Goal: Find specific page/section: Find specific page/section

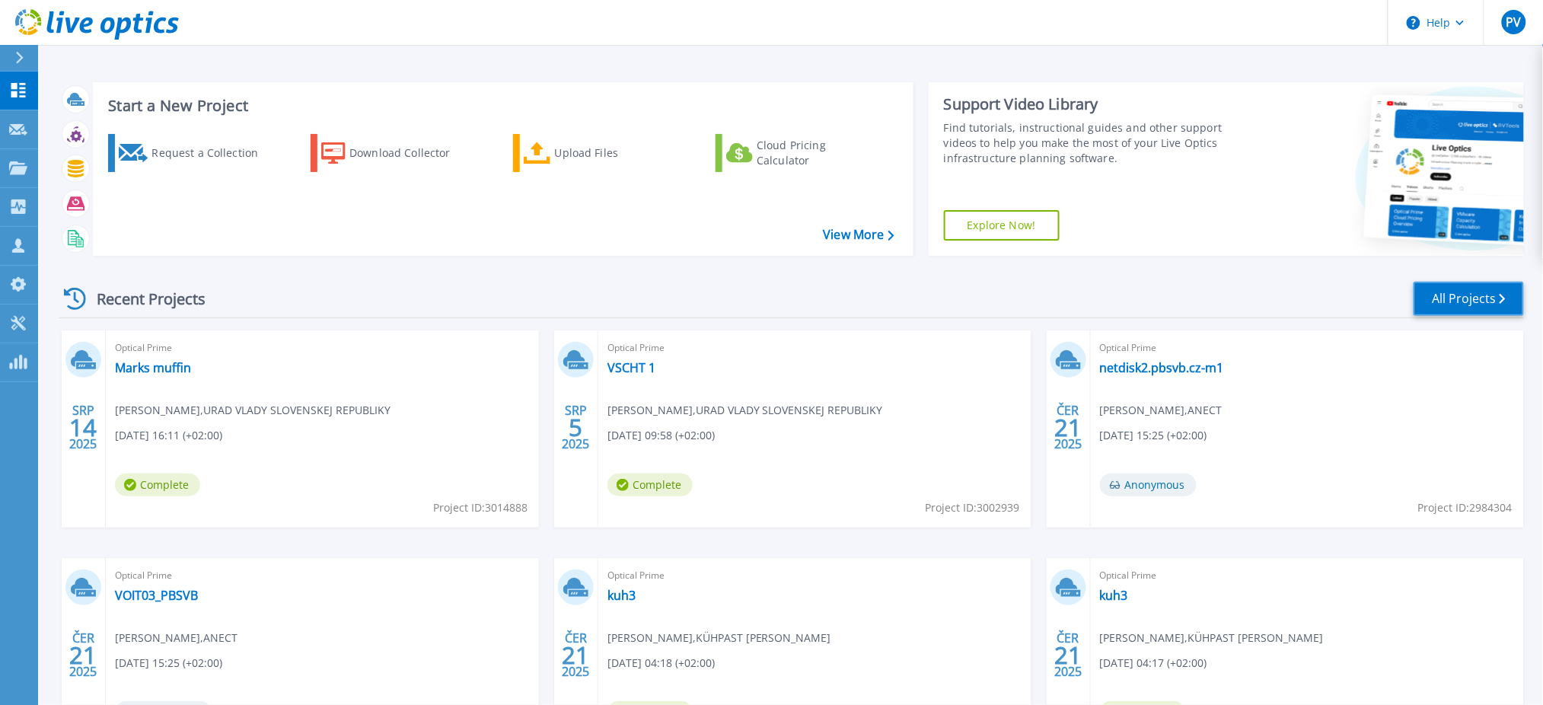
click at [1449, 310] on link "All Projects" at bounding box center [1468, 299] width 110 height 34
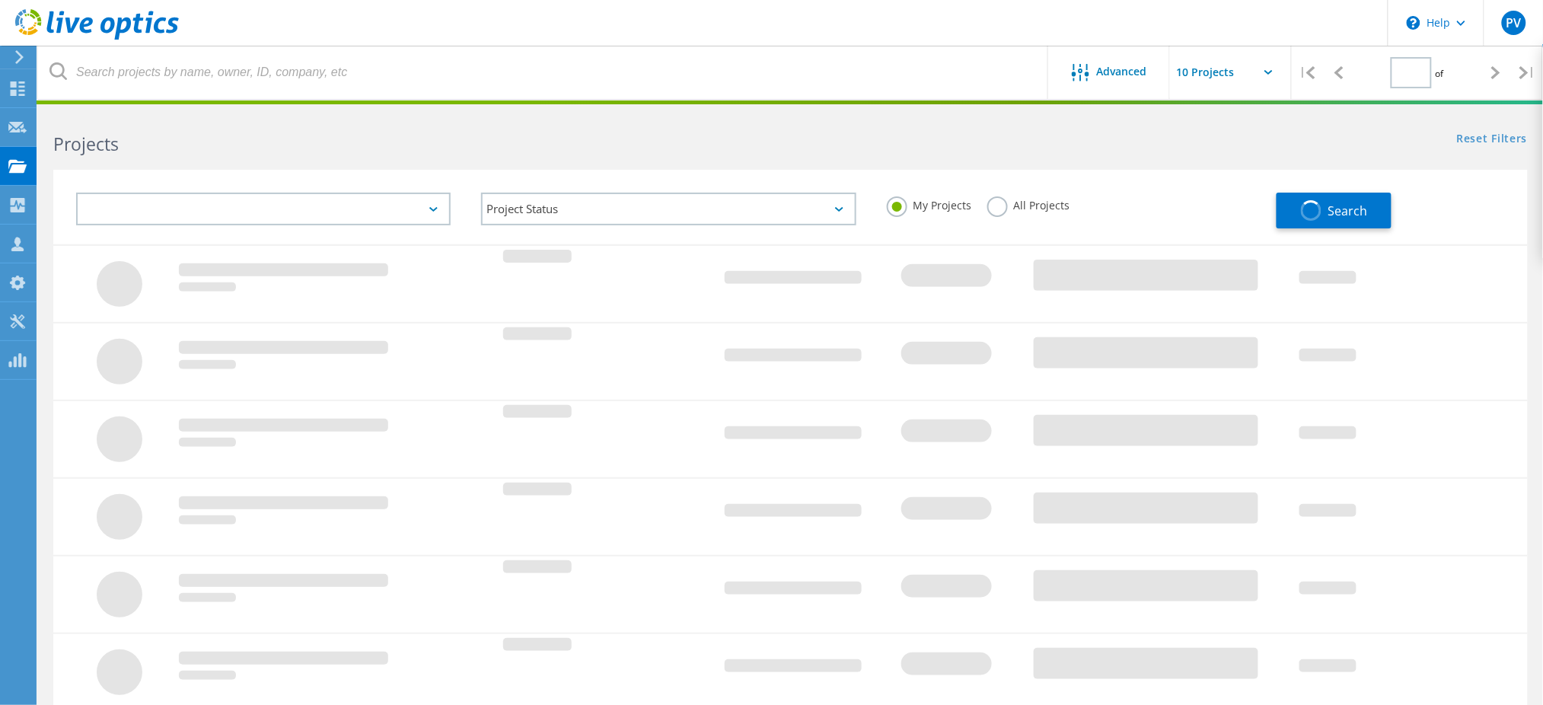
type input "2"
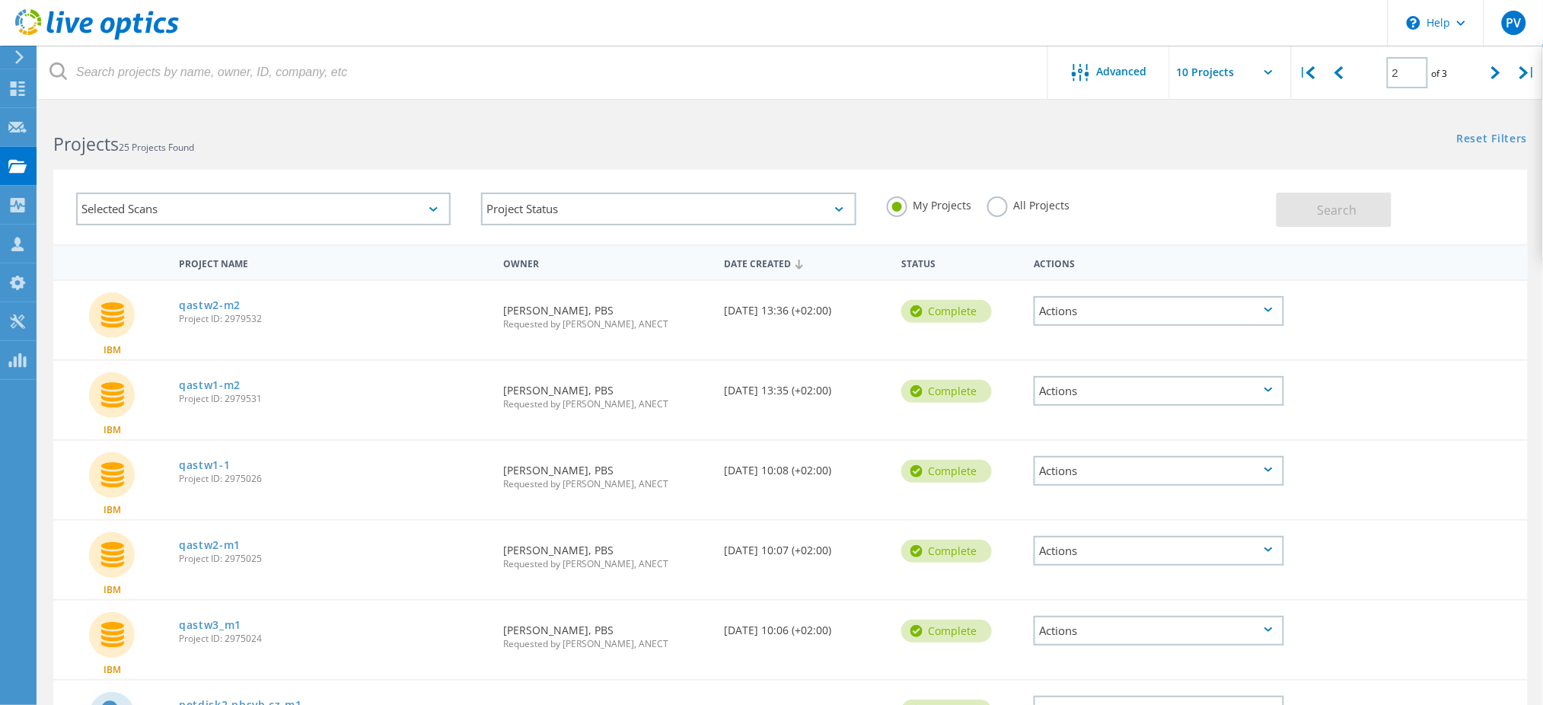
click at [291, 204] on div "Selected Scans" at bounding box center [263, 209] width 374 height 33
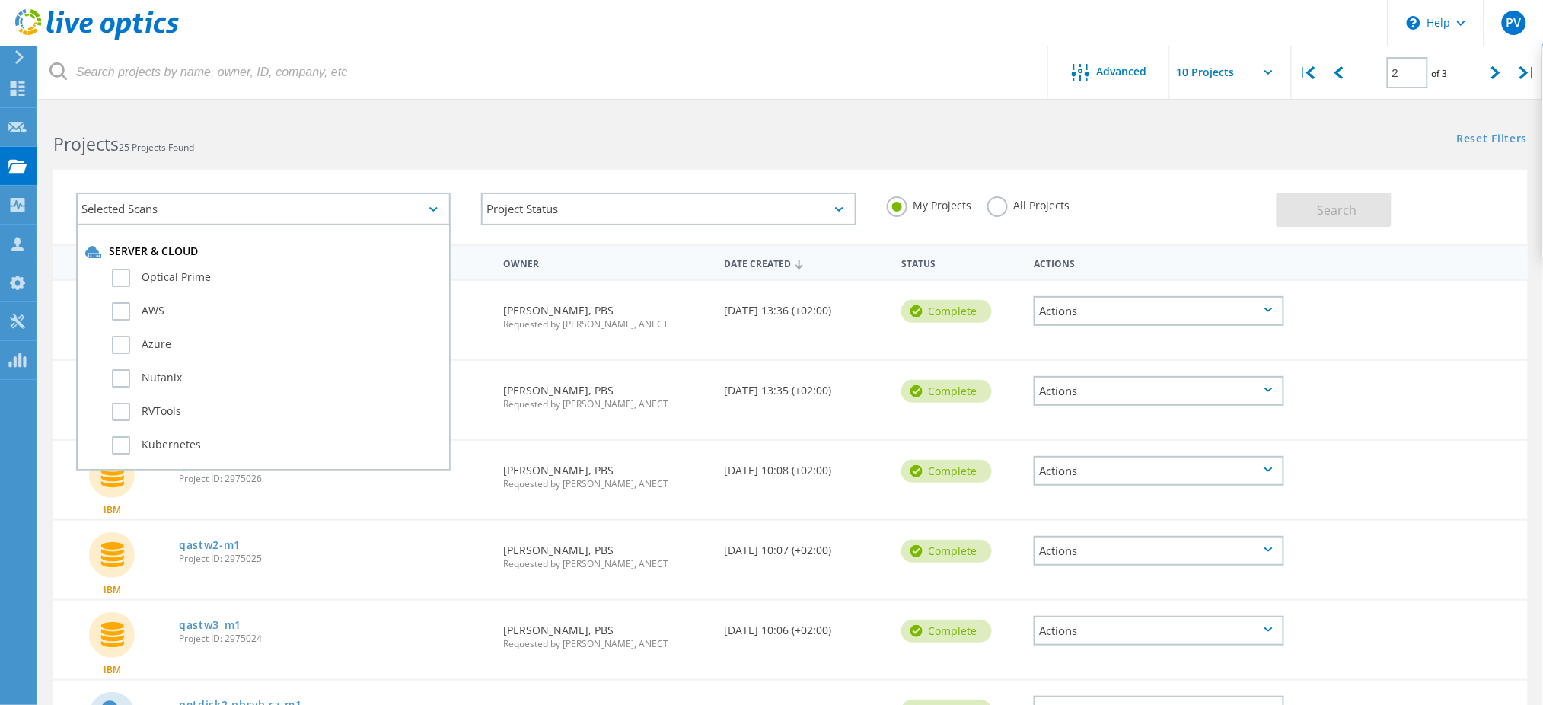
click at [294, 203] on div "Selected Scans" at bounding box center [263, 209] width 374 height 33
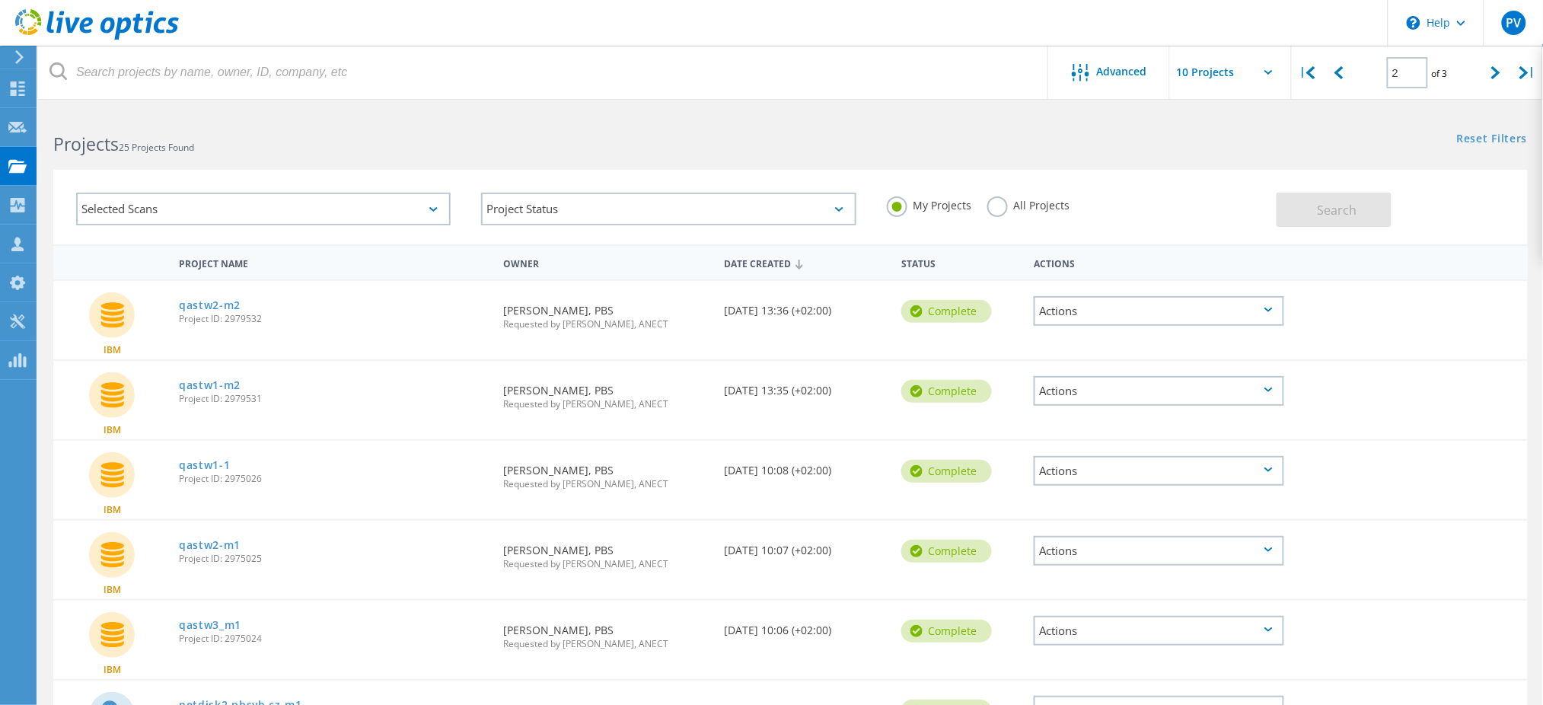
click at [277, 137] on h2 "Projects 25 Projects Found" at bounding box center [414, 144] width 722 height 25
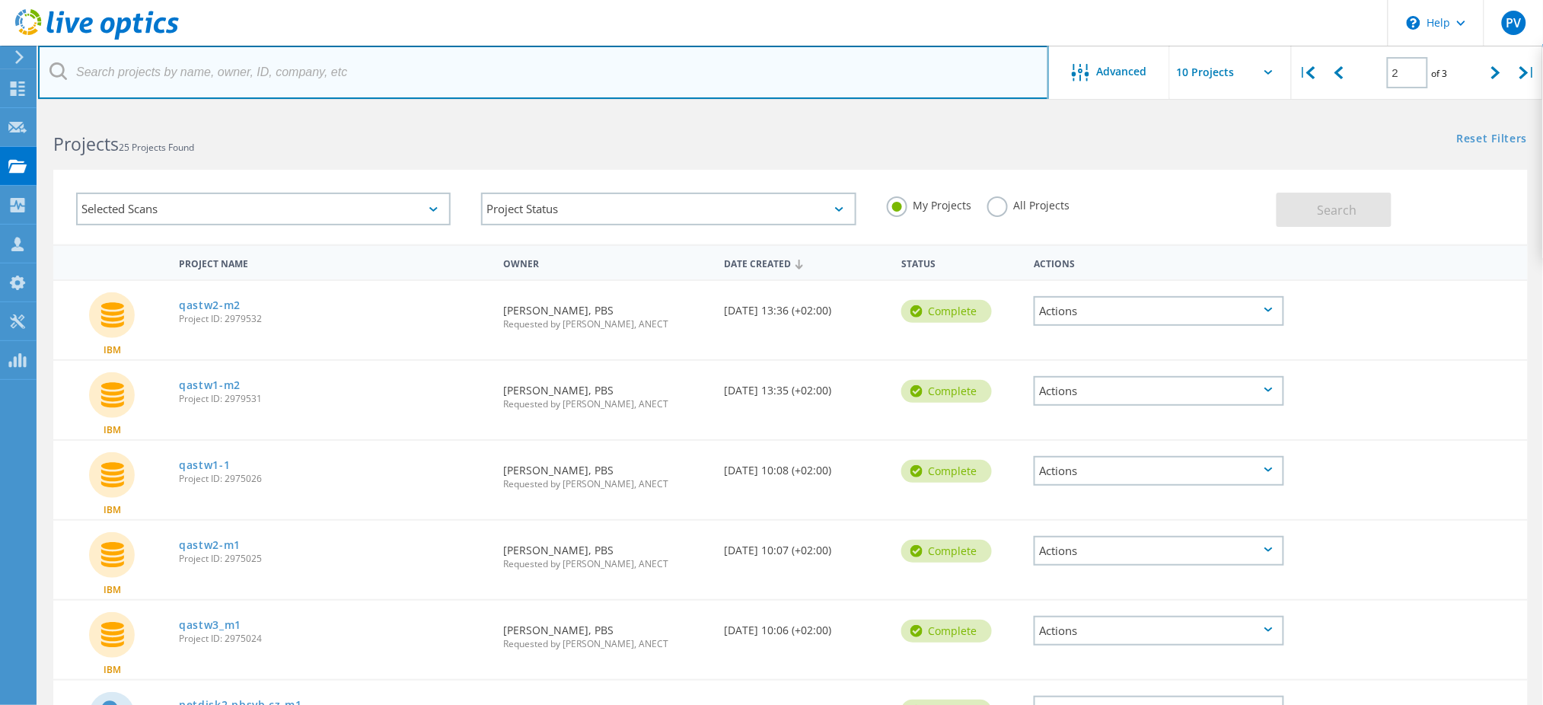
click at [228, 69] on input "text" at bounding box center [543, 72] width 1011 height 53
type input "ysoft"
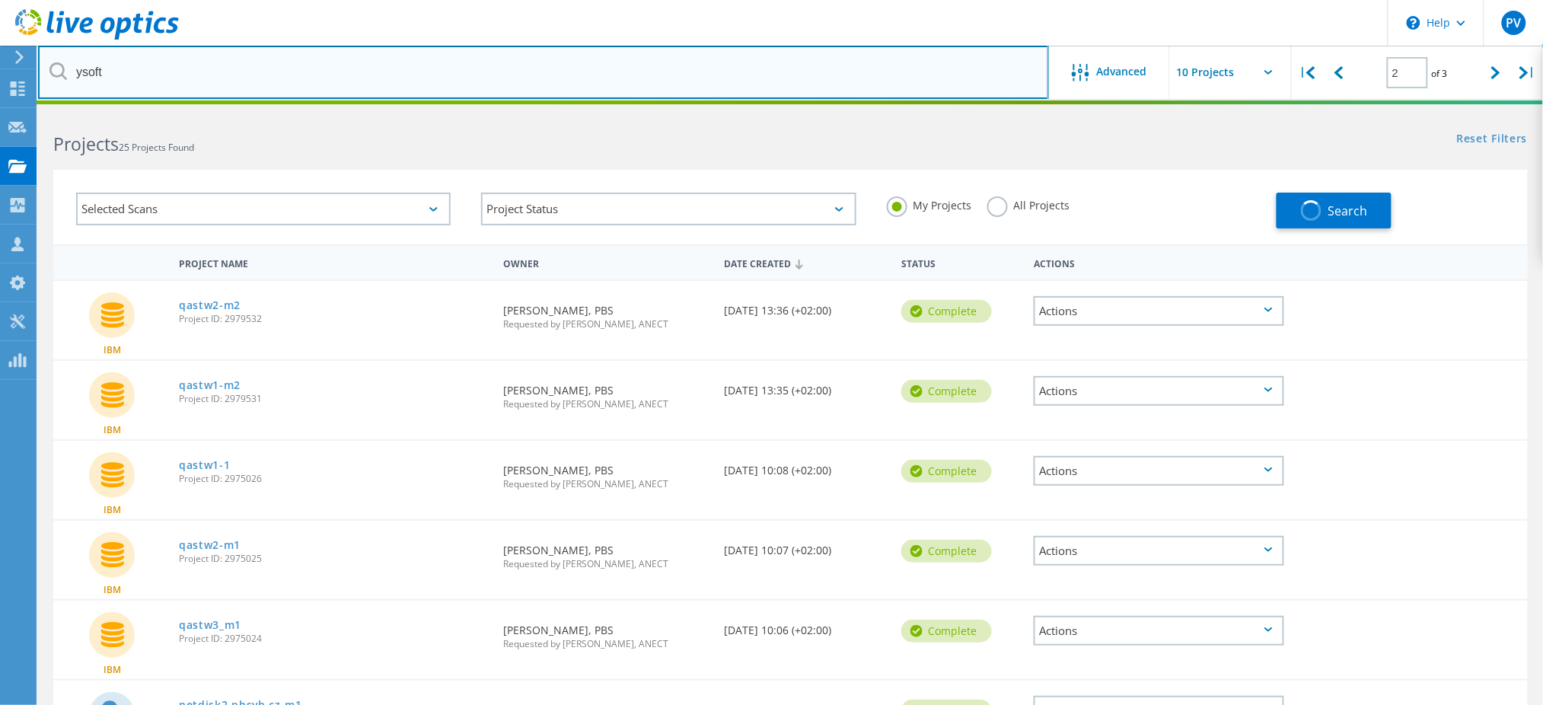
type input "1"
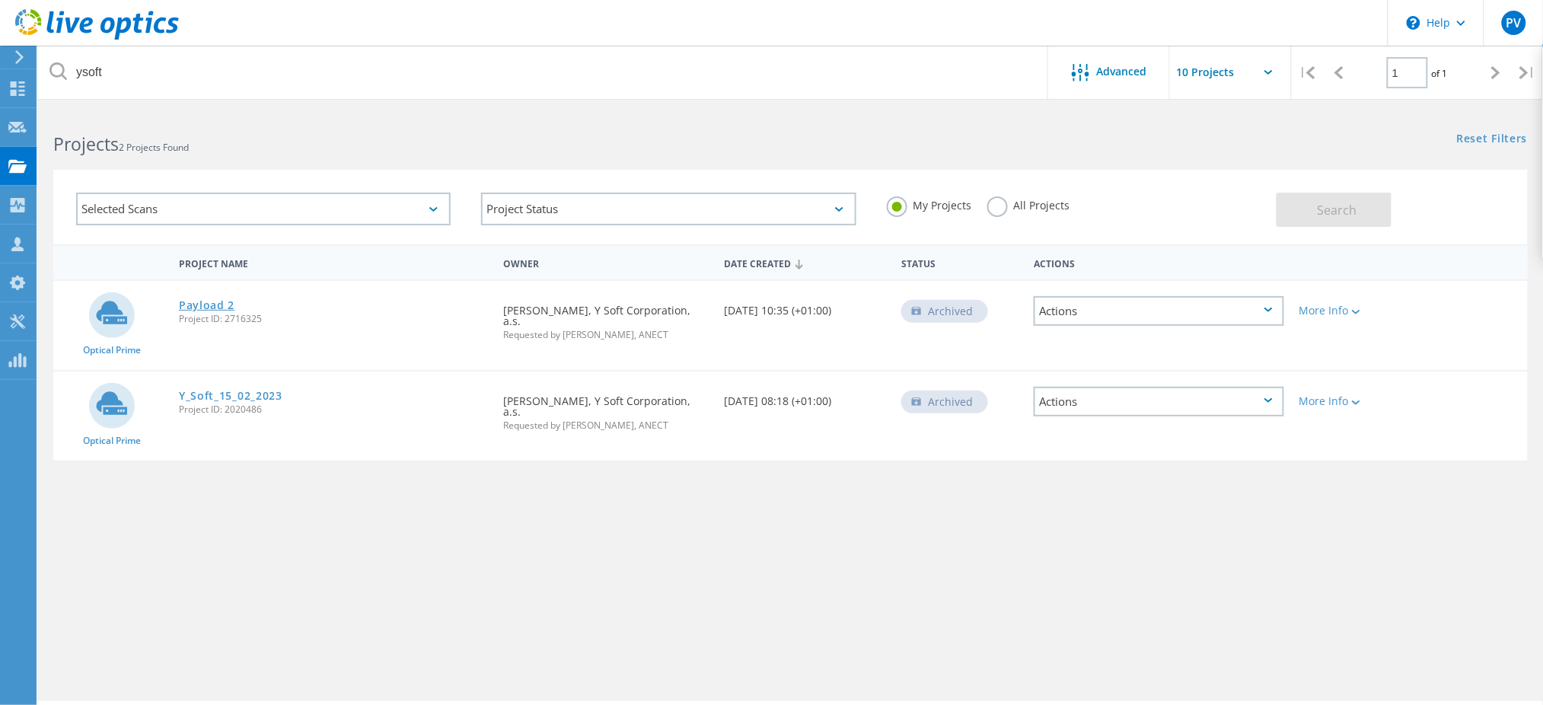
click at [190, 300] on link "Payload 2" at bounding box center [207, 305] width 56 height 11
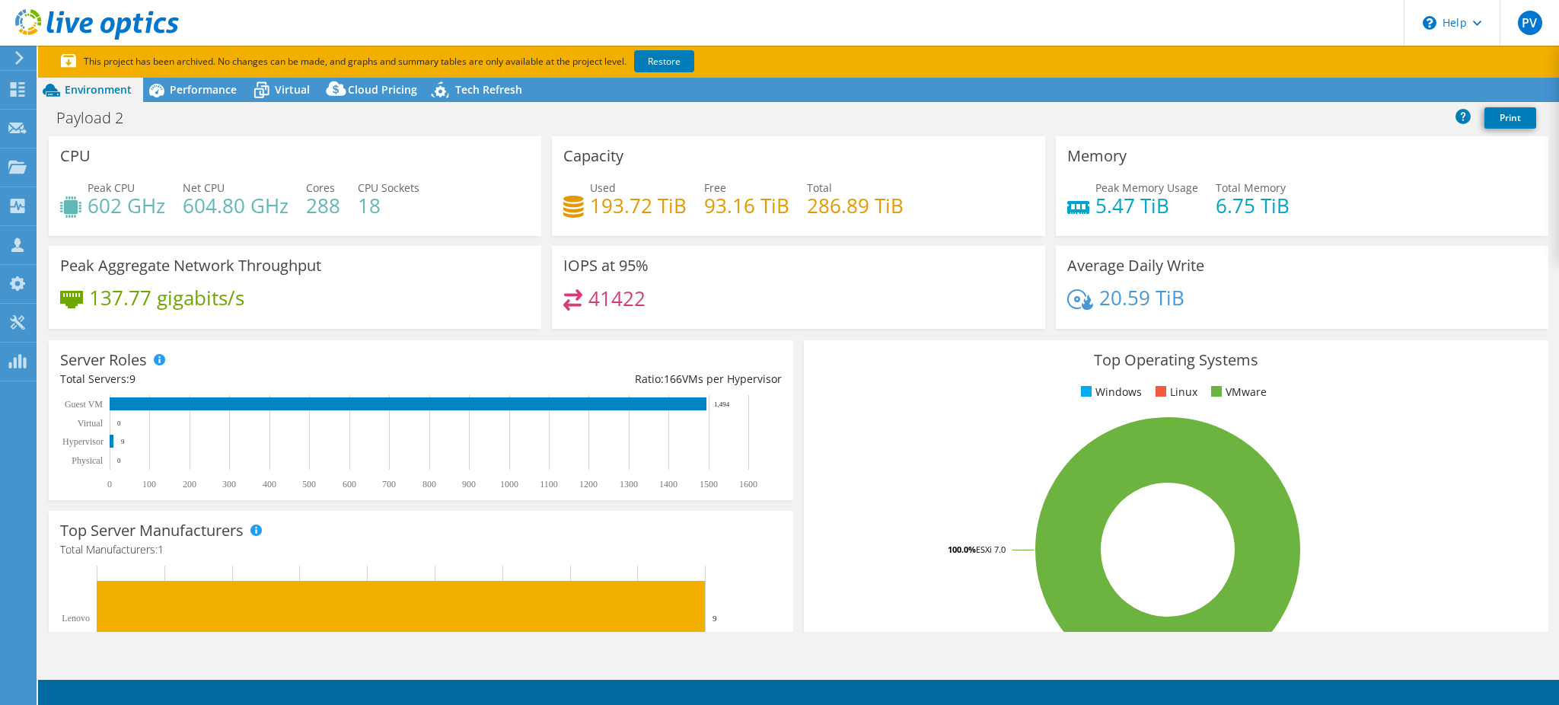
select select "EUFrankfurt"
select select "EUR"
click at [215, 95] on span "Performance" at bounding box center [203, 89] width 67 height 14
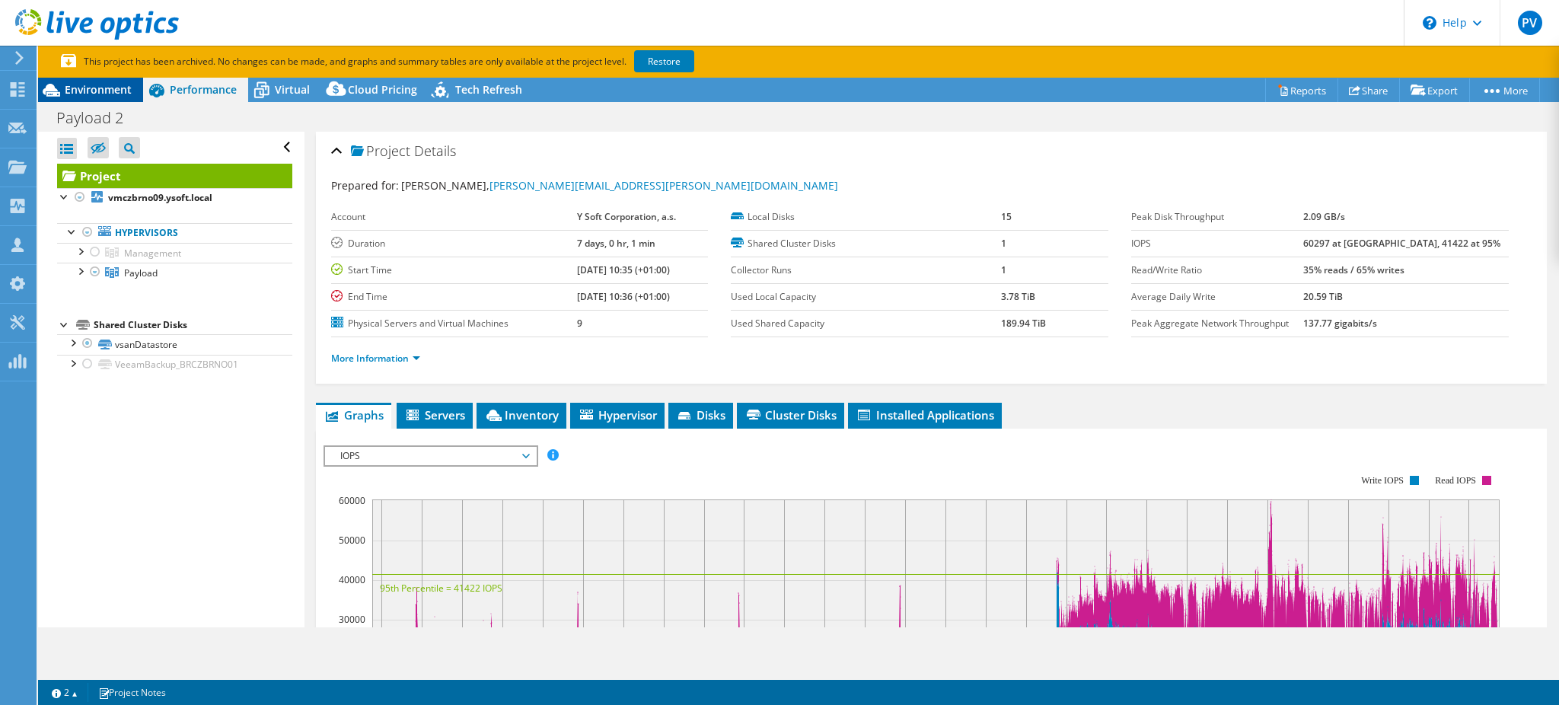
click at [111, 94] on span "Environment" at bounding box center [98, 89] width 67 height 14
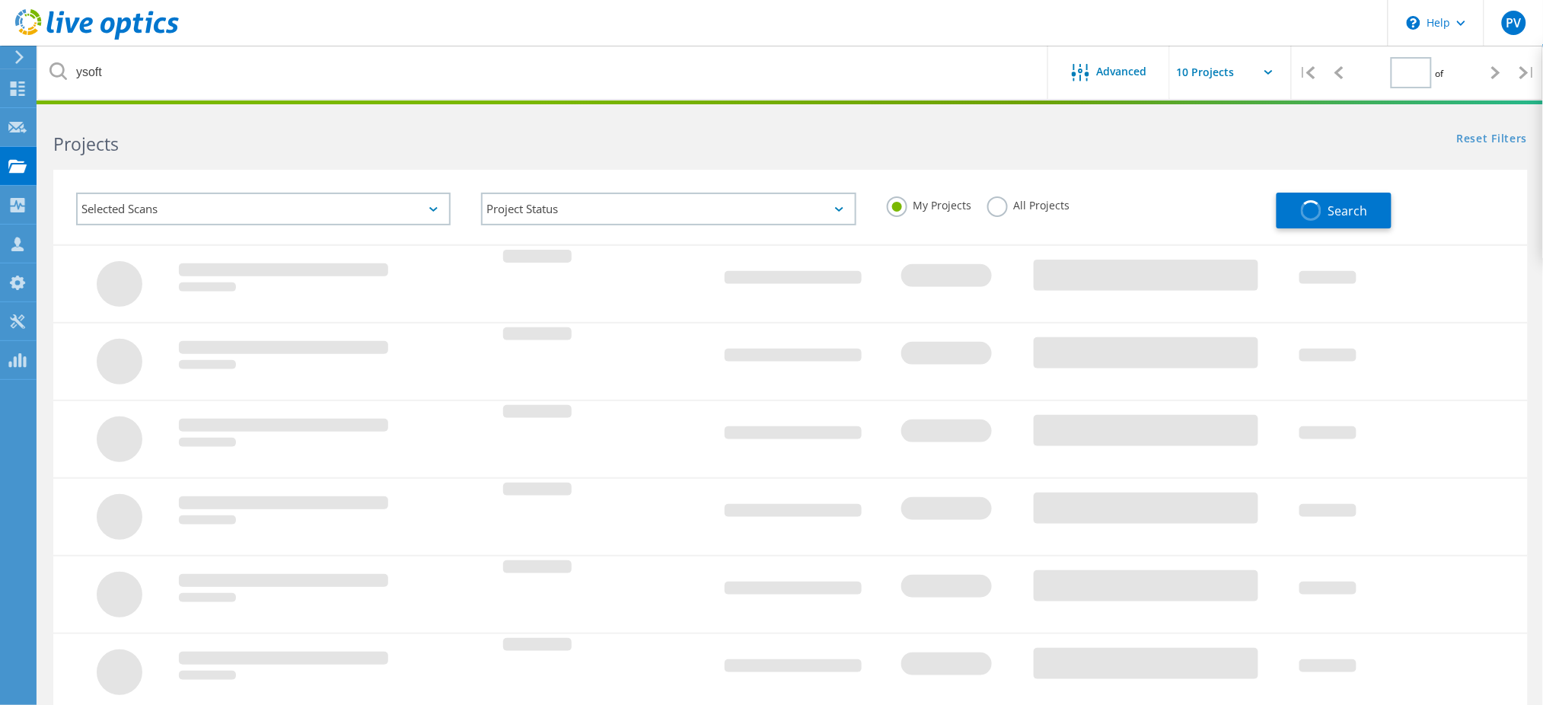
type input "1"
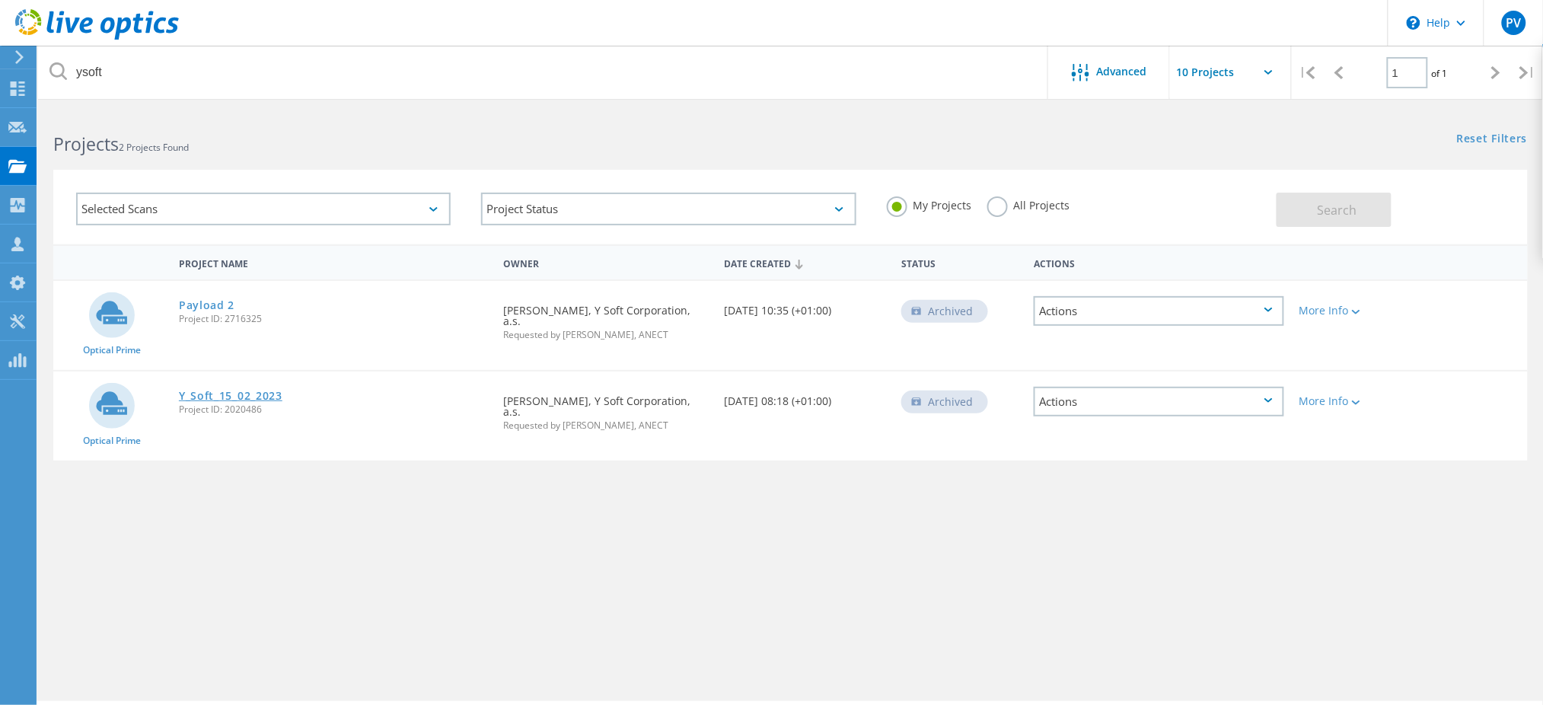
click at [223, 390] on link "Y_Soft_15_02_2023" at bounding box center [231, 395] width 104 height 11
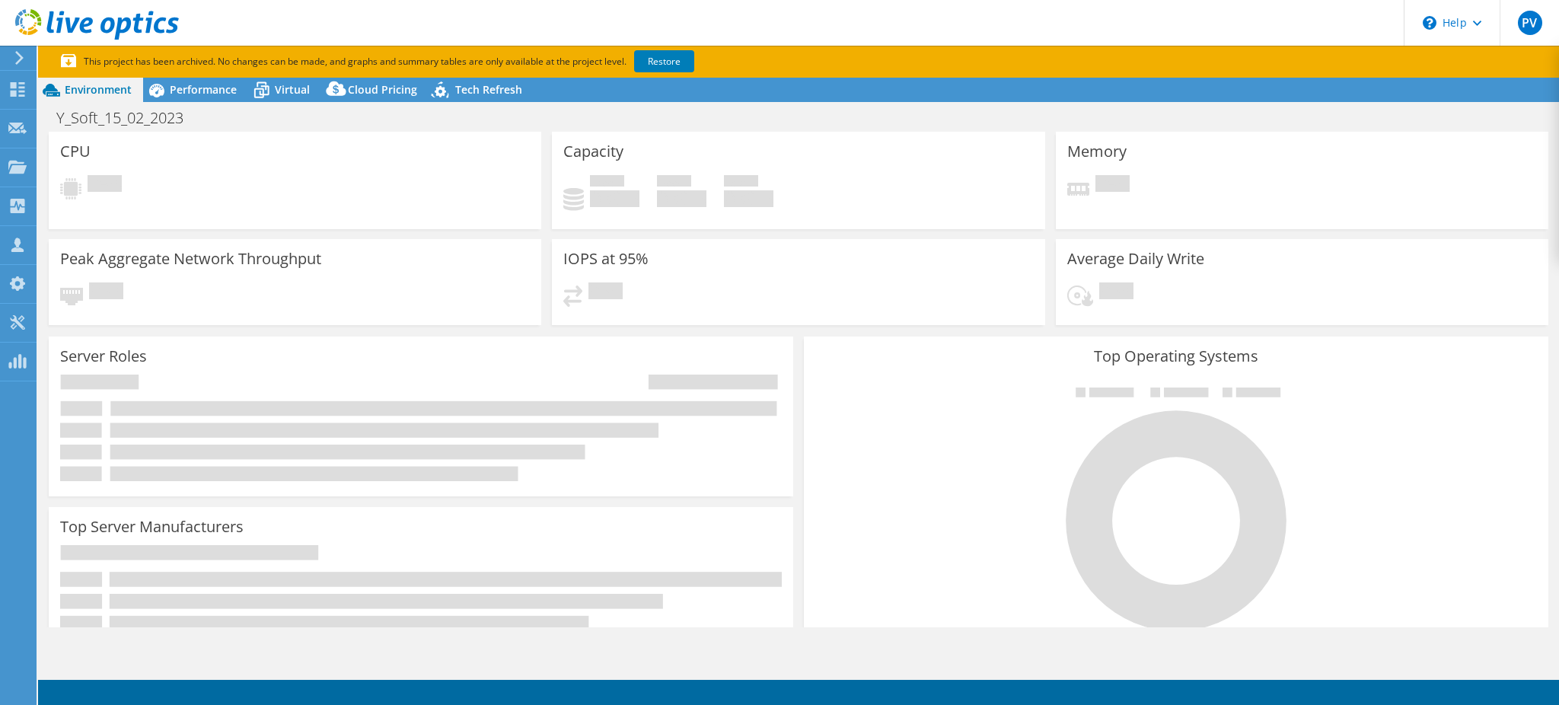
select select "USD"
select select "EUFrankfurt"
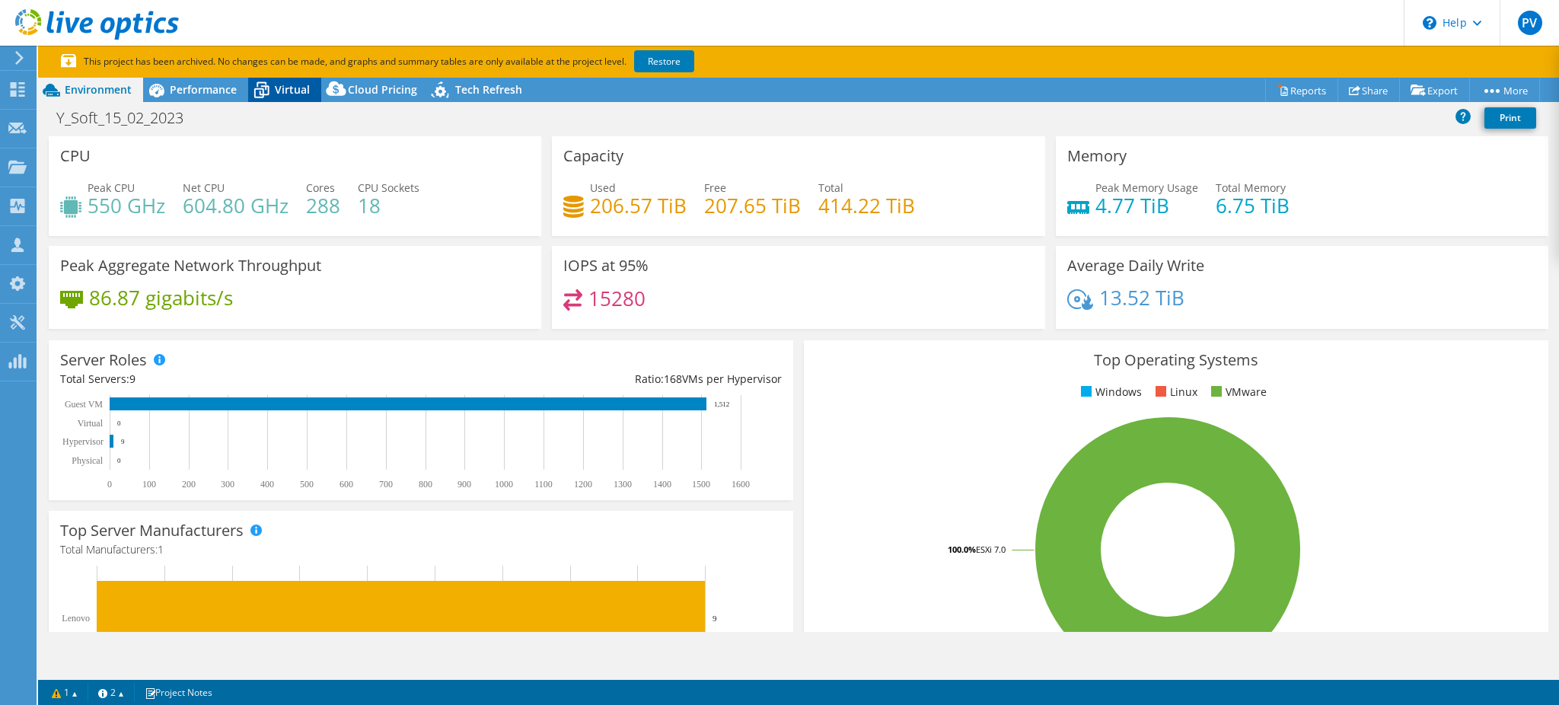
click at [259, 79] on icon at bounding box center [261, 90] width 27 height 27
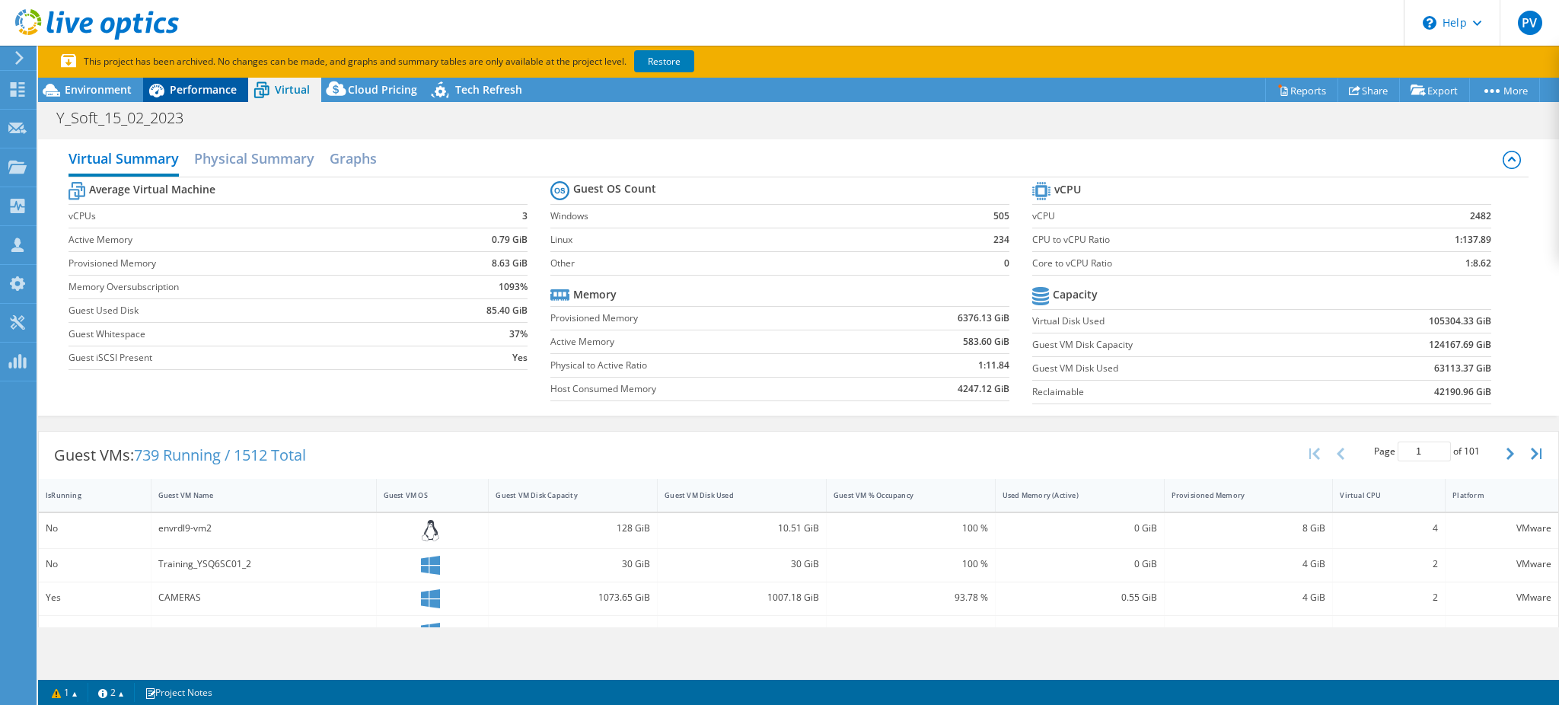
click at [210, 92] on span "Performance" at bounding box center [203, 89] width 67 height 14
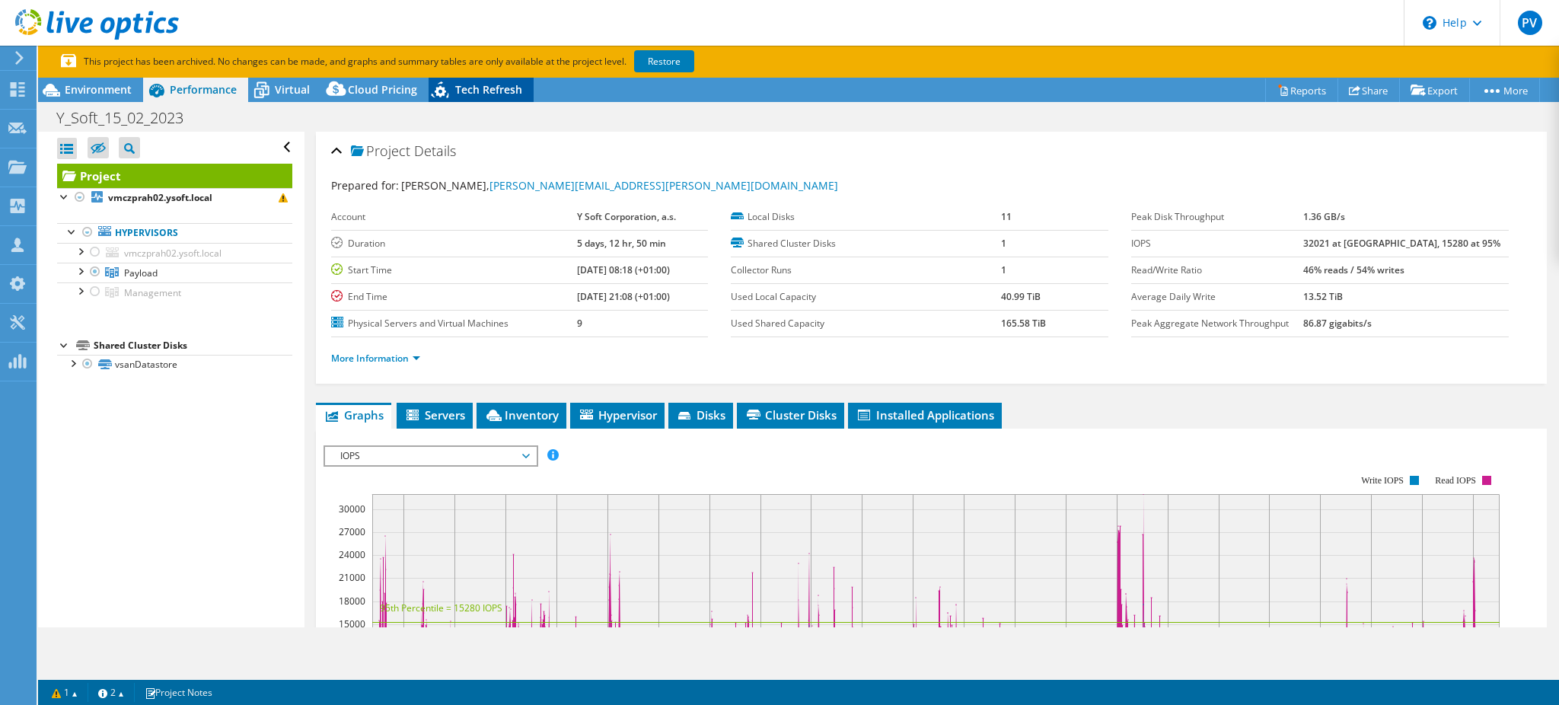
click at [486, 91] on span "Tech Refresh" at bounding box center [488, 89] width 67 height 14
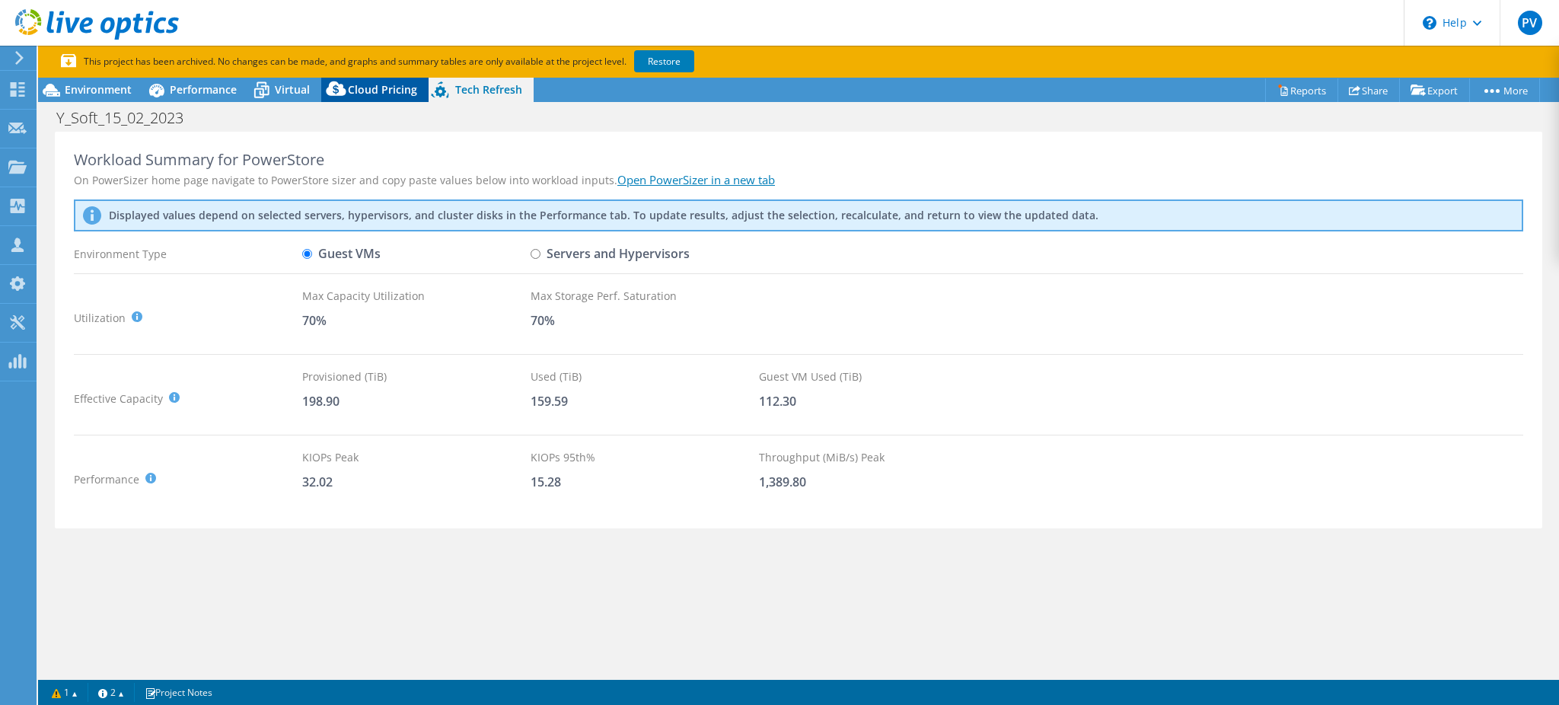
click at [374, 91] on span "Cloud Pricing" at bounding box center [382, 89] width 69 height 14
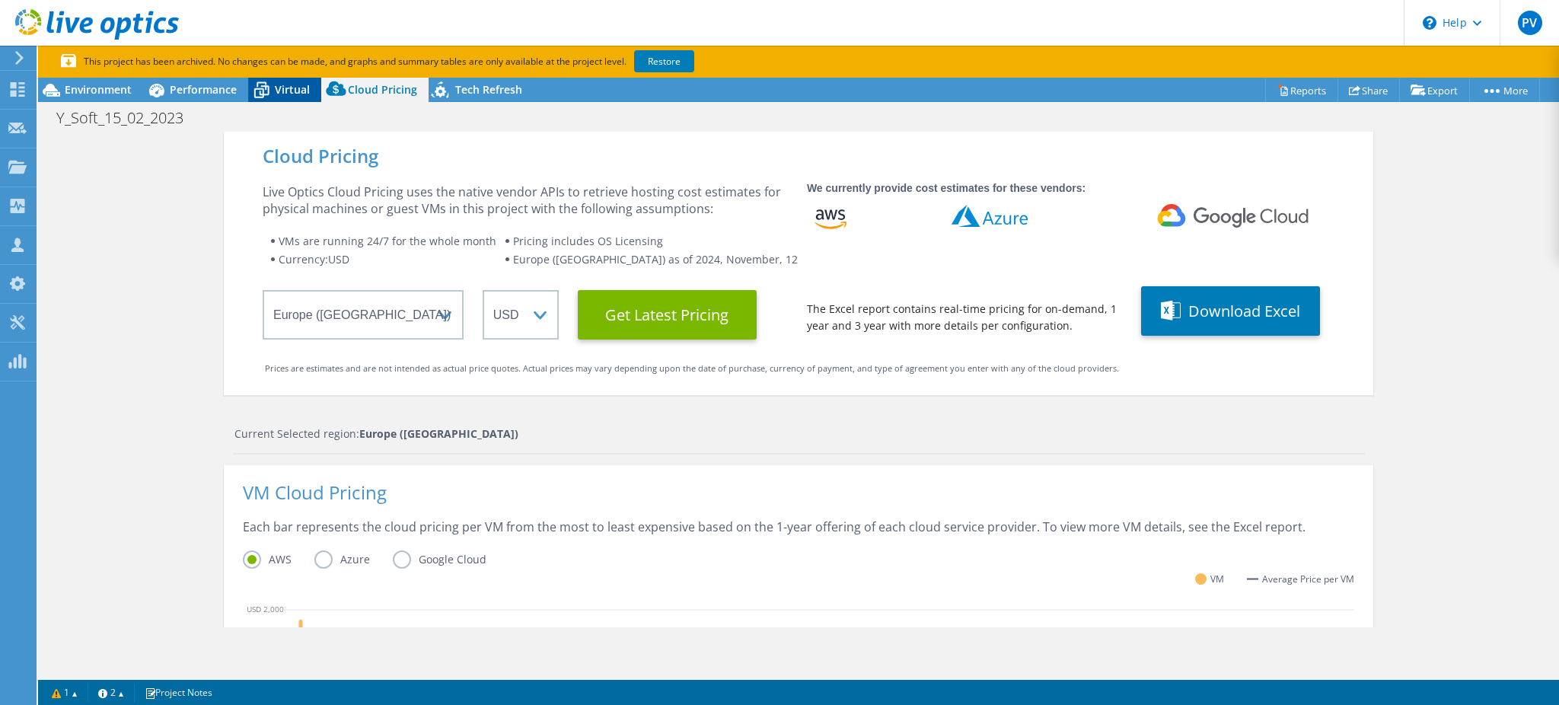
click at [282, 86] on span "Virtual" at bounding box center [292, 89] width 35 height 14
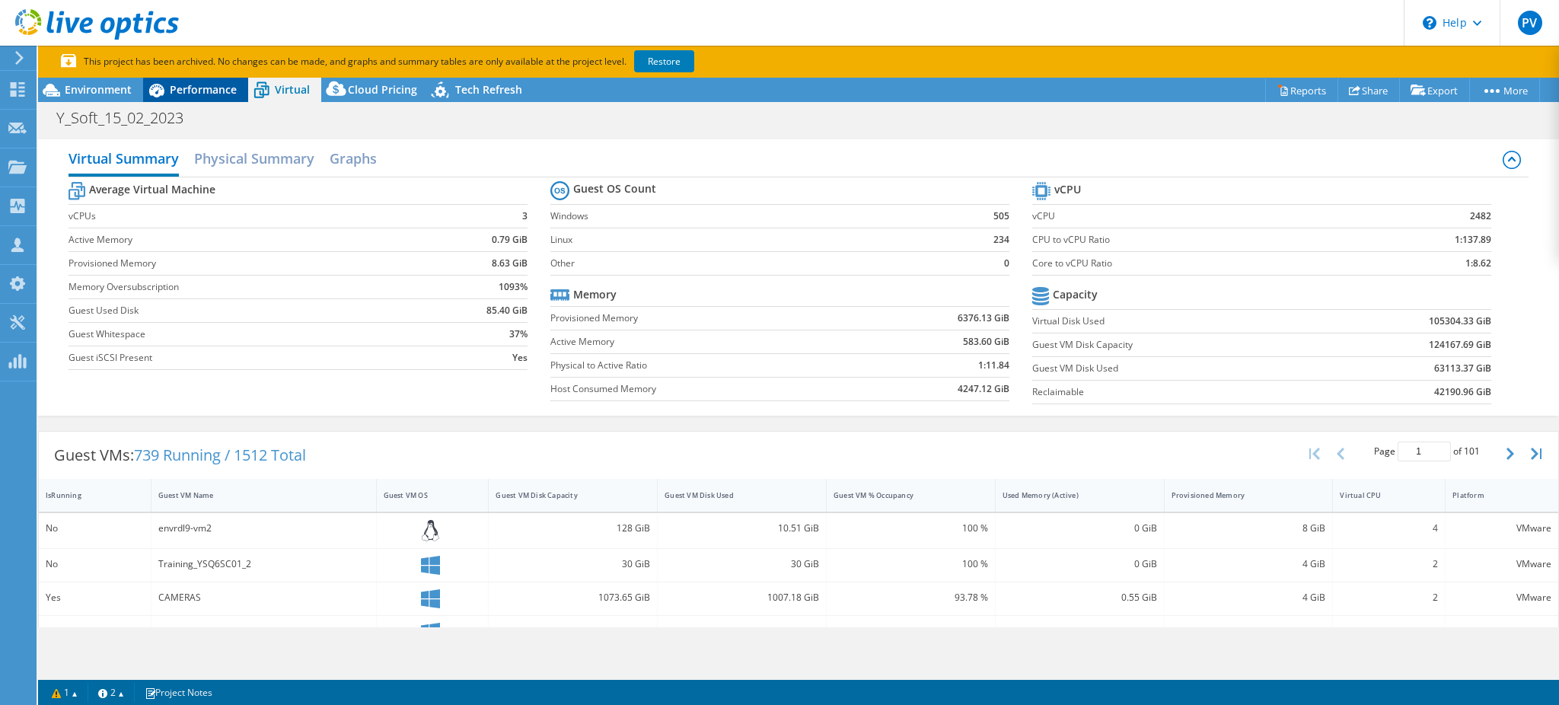
click at [202, 95] on span "Performance" at bounding box center [203, 89] width 67 height 14
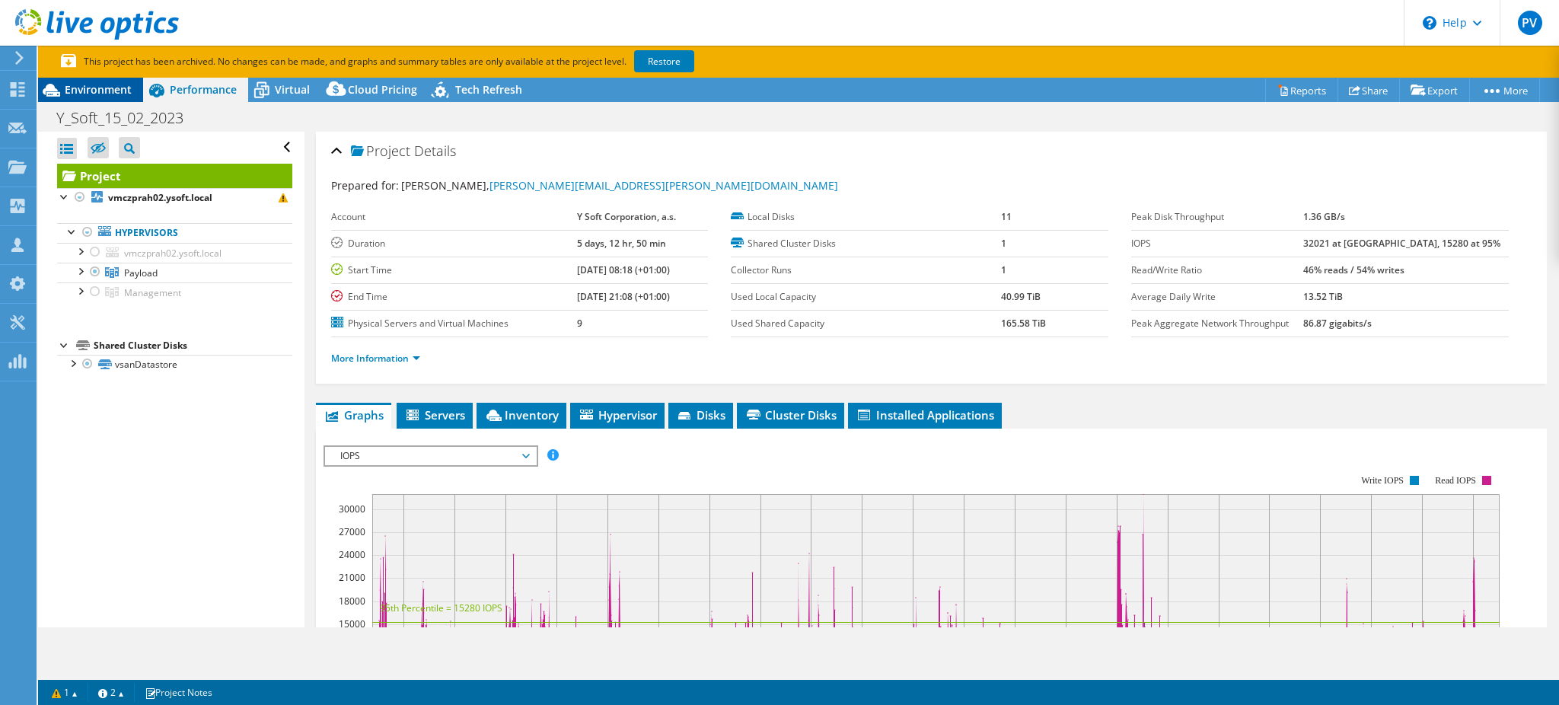
click at [110, 89] on span "Environment" at bounding box center [98, 89] width 67 height 14
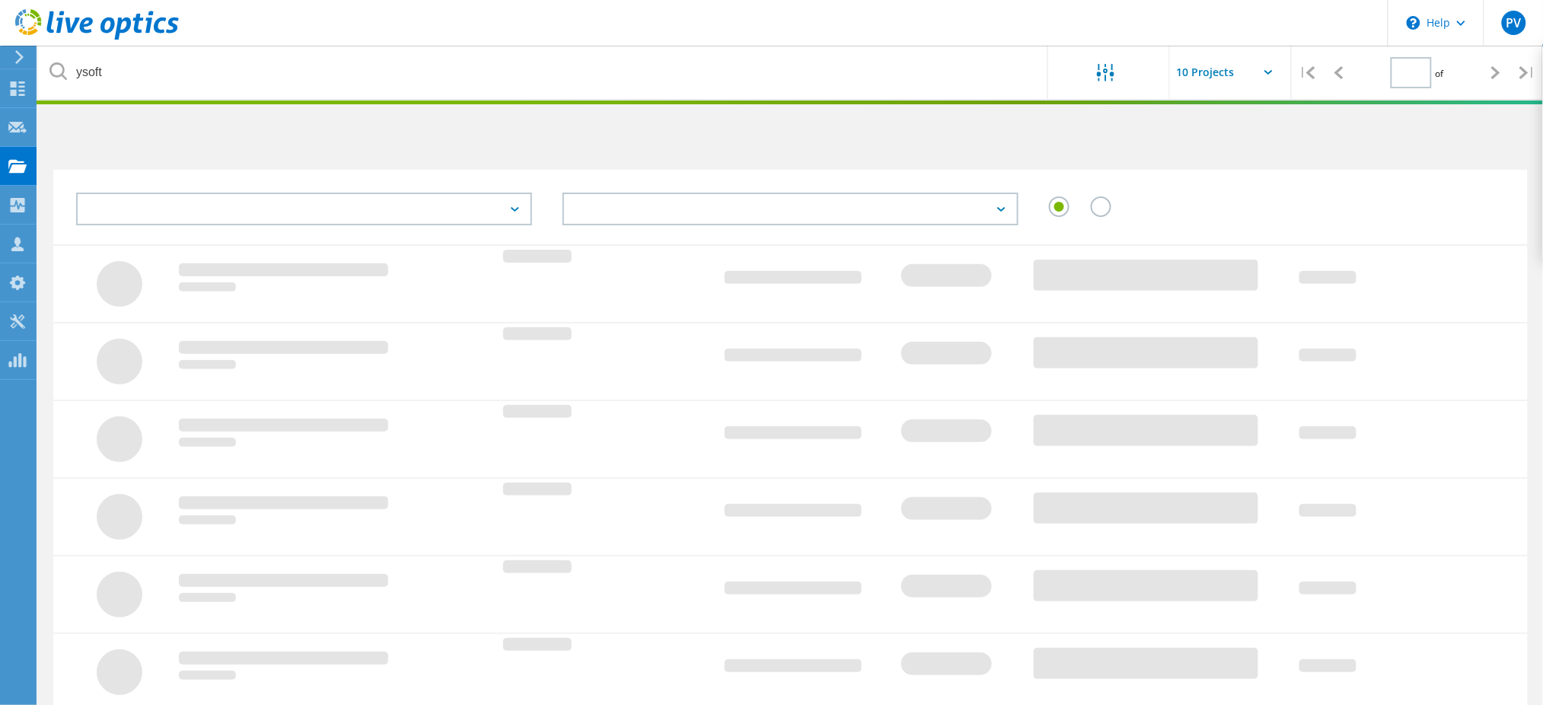
type input "1"
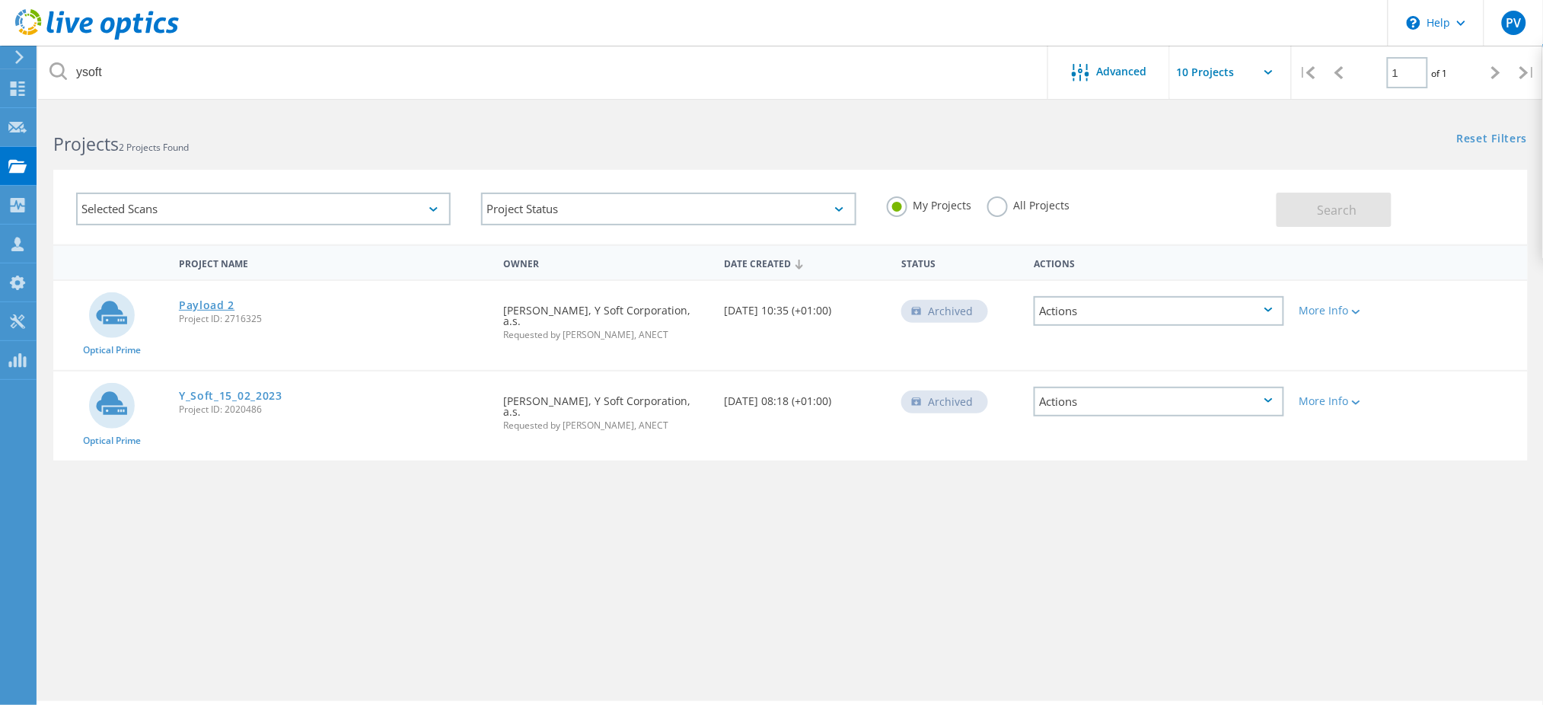
click at [189, 300] on link "Payload 2" at bounding box center [207, 305] width 56 height 11
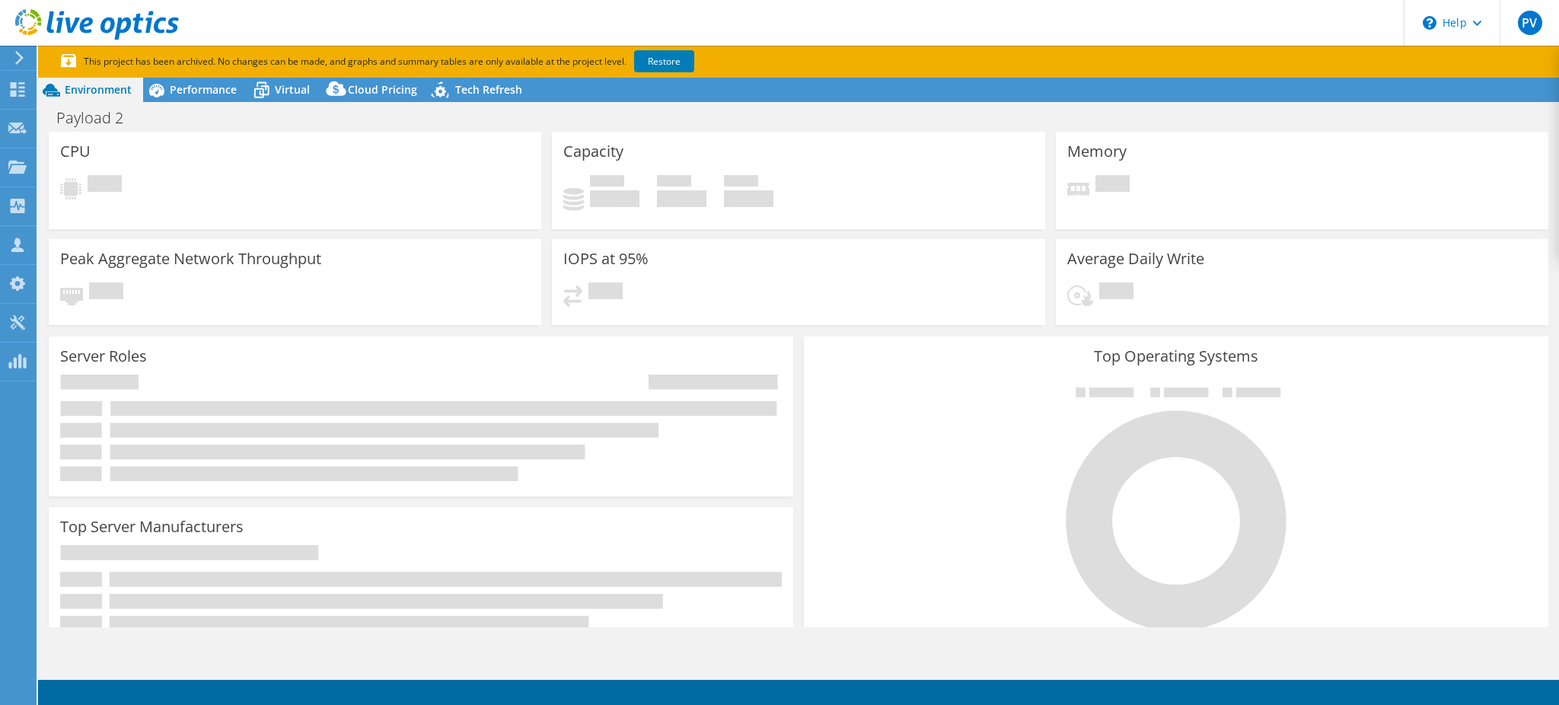
select select "EUFrankfurt"
select select "EUR"
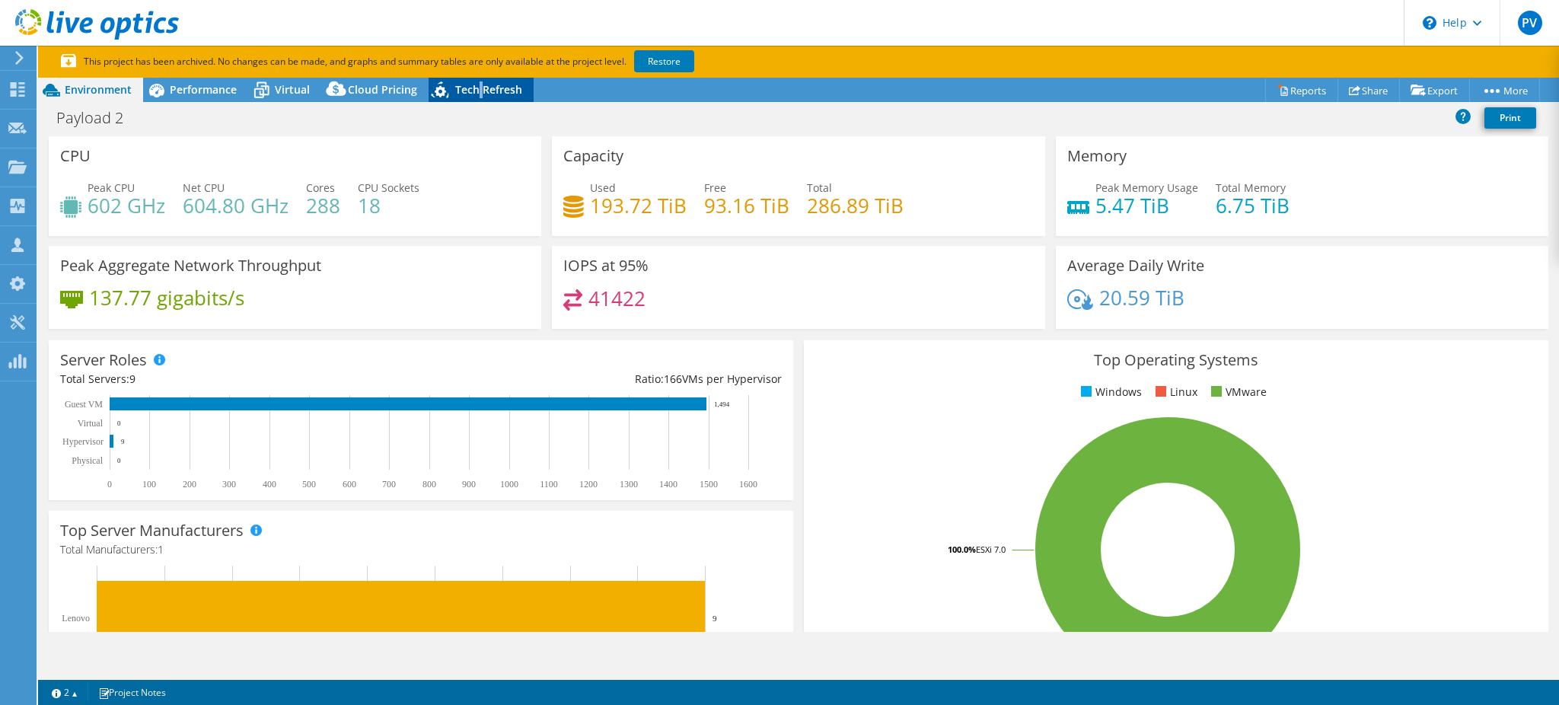
click at [478, 91] on span "Tech Refresh" at bounding box center [488, 89] width 67 height 14
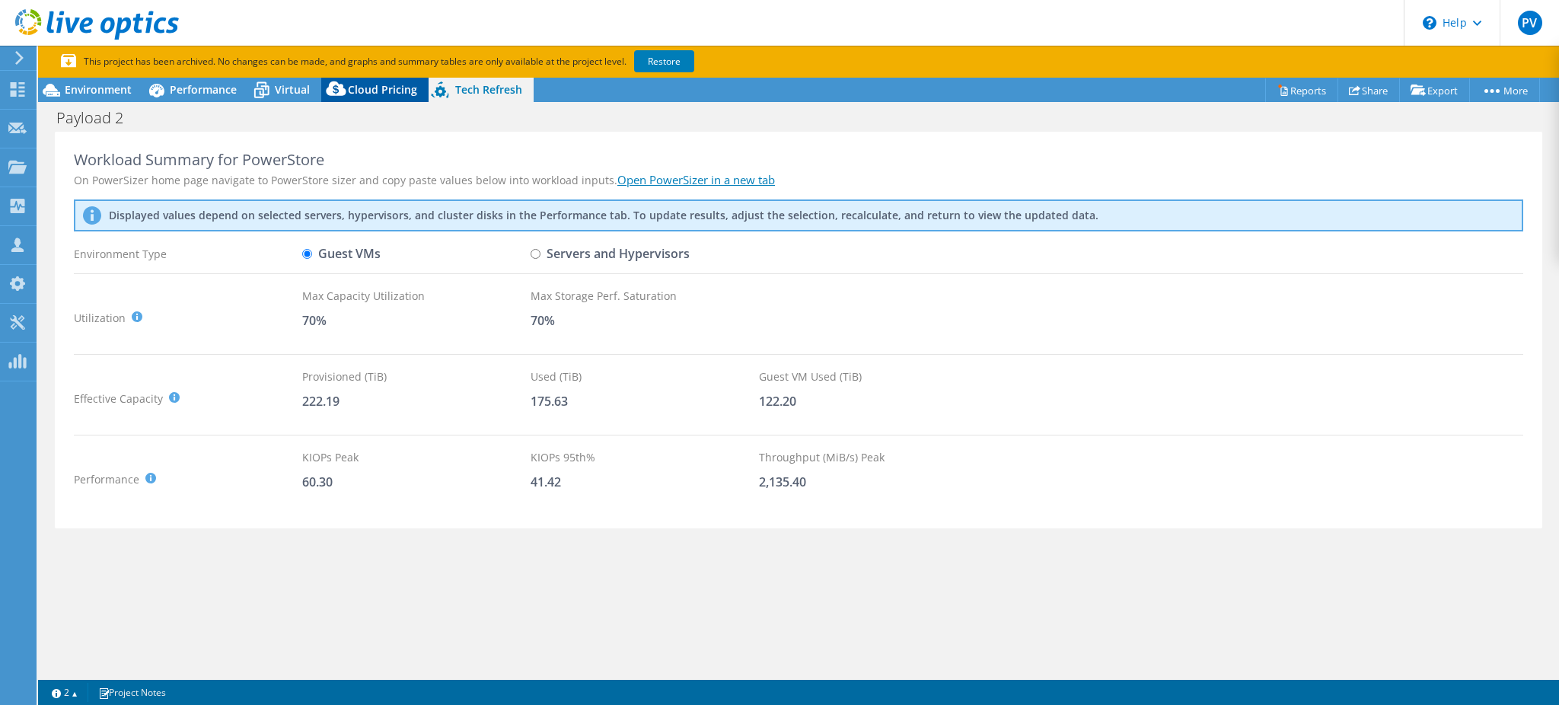
click at [345, 85] on icon at bounding box center [336, 92] width 30 height 30
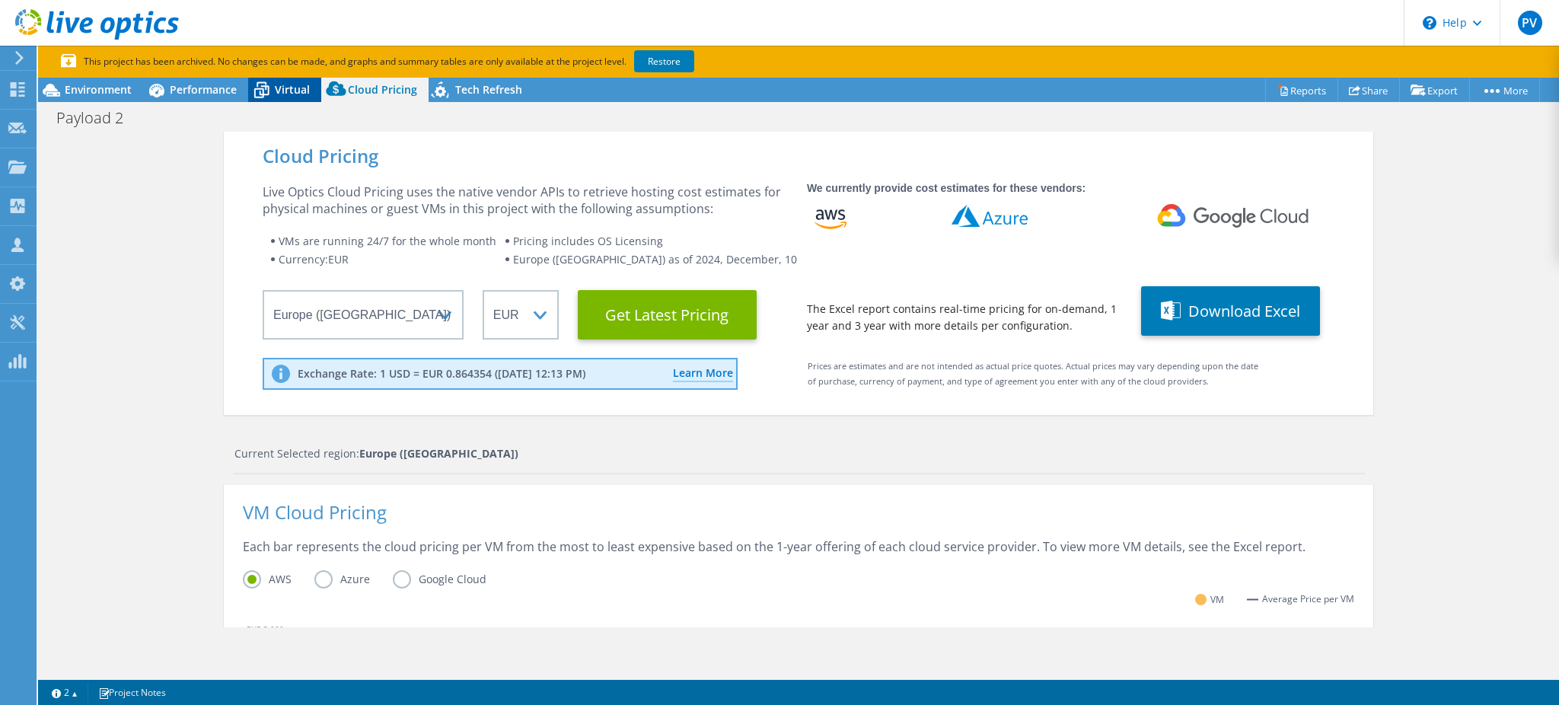
click at [296, 86] on span "Virtual" at bounding box center [292, 89] width 35 height 14
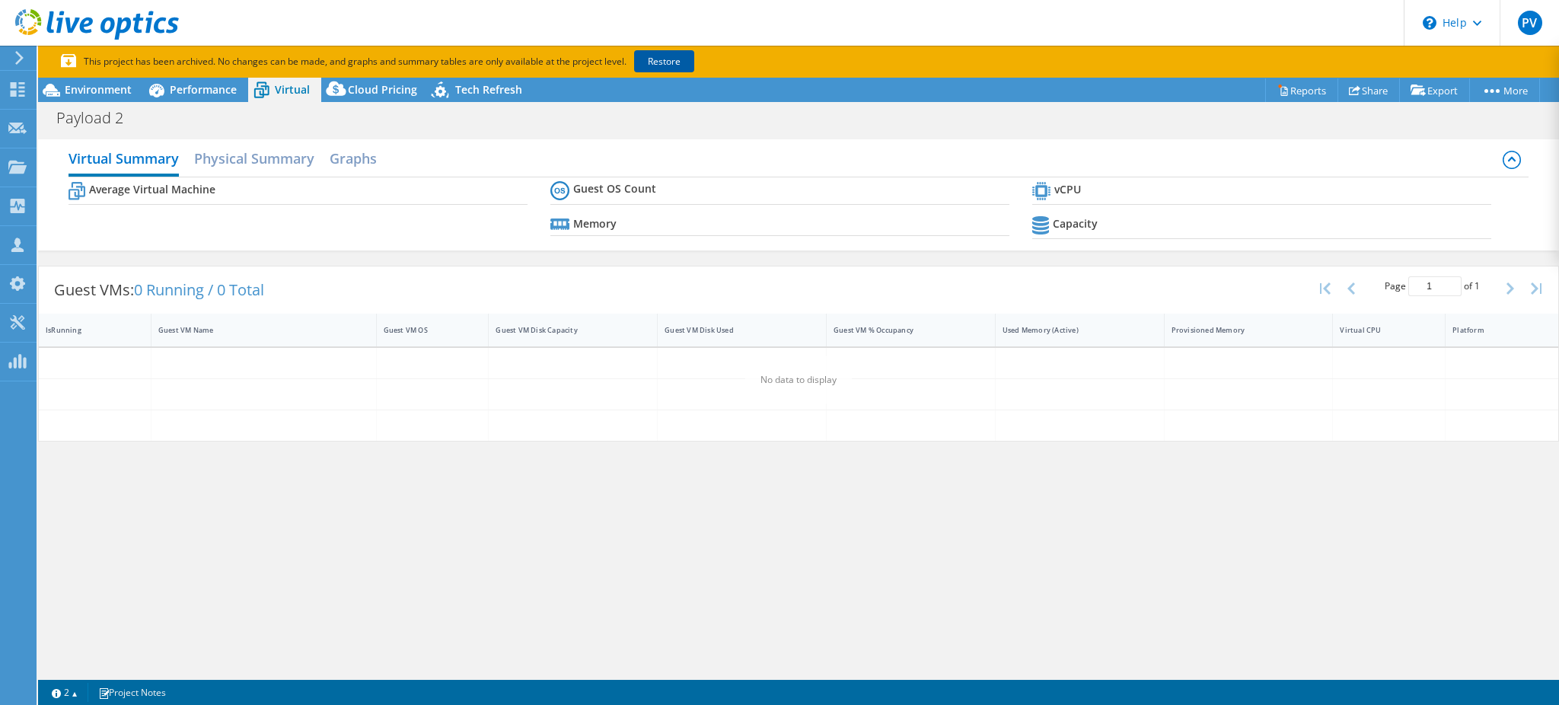
click at [671, 59] on link "Restore" at bounding box center [664, 61] width 60 height 22
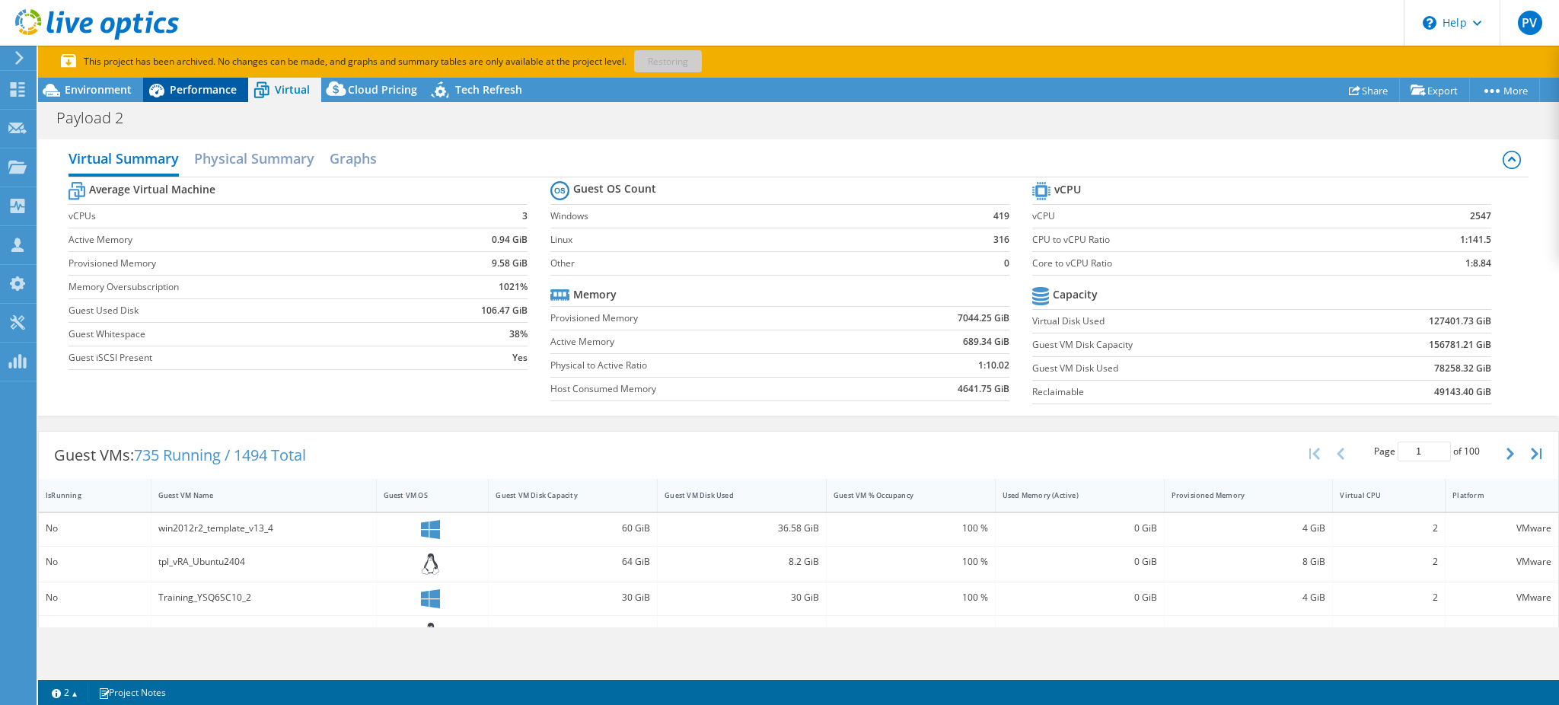
click at [184, 93] on span "Performance" at bounding box center [203, 89] width 67 height 14
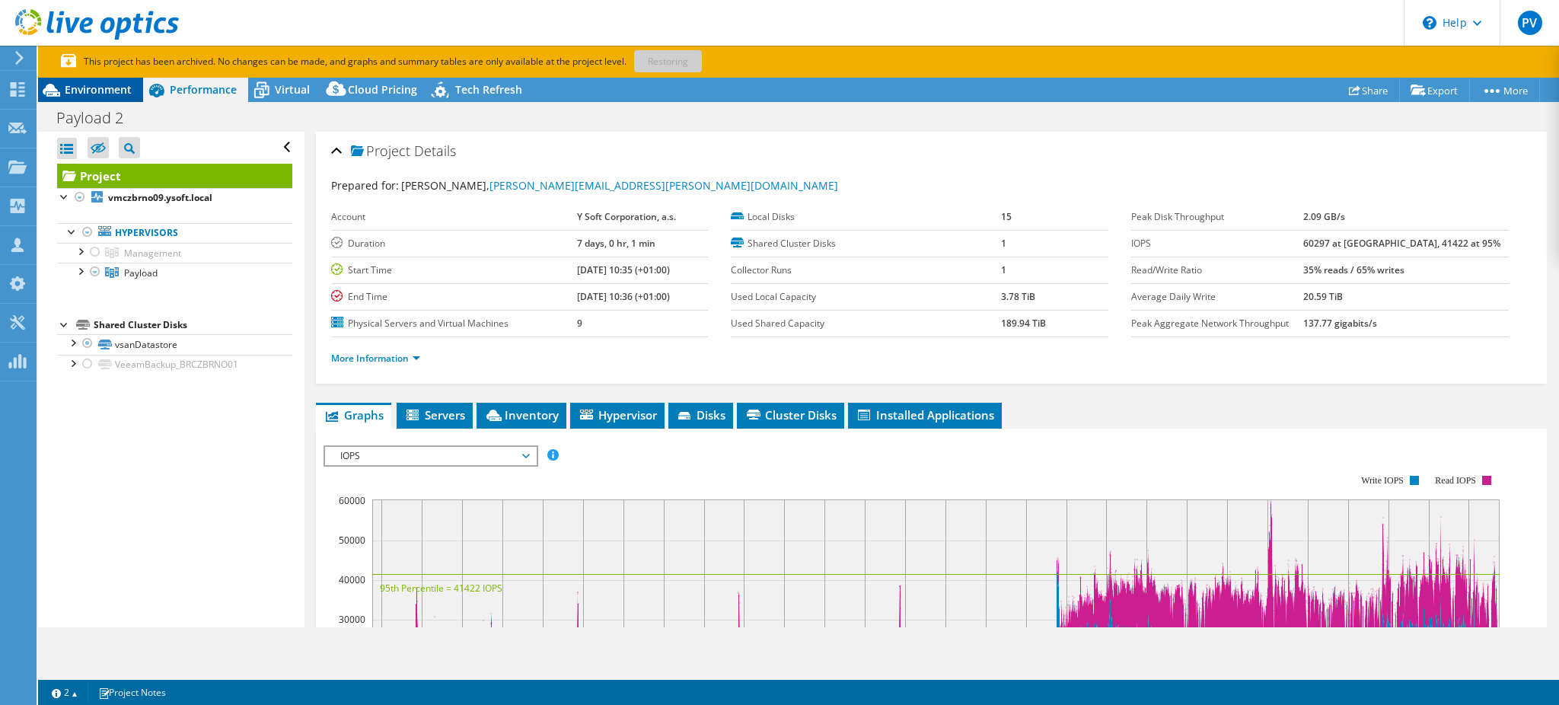
click at [113, 88] on span "Environment" at bounding box center [98, 89] width 67 height 14
